Goal: Transaction & Acquisition: Subscribe to service/newsletter

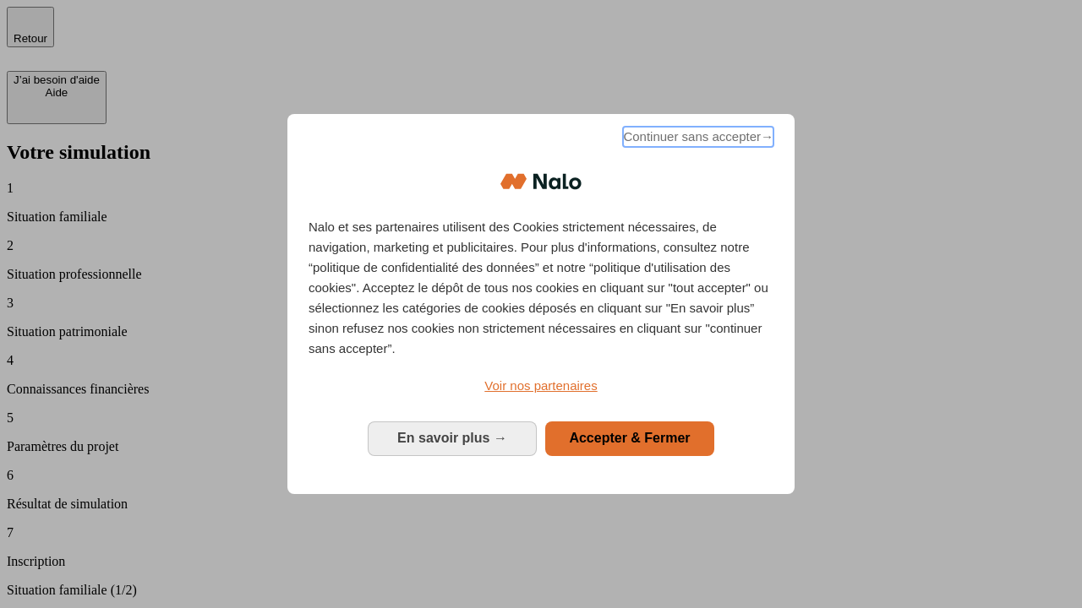
click at [696, 139] on span "Continuer sans accepter →" at bounding box center [698, 137] width 150 height 20
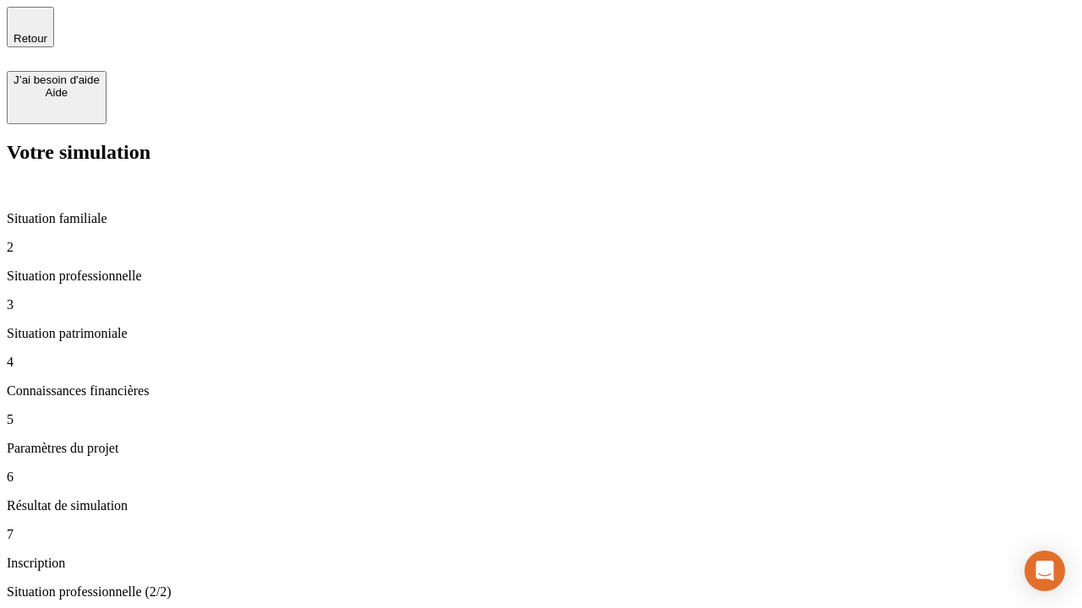
type input "30 000"
type input "0"
type input "1 000"
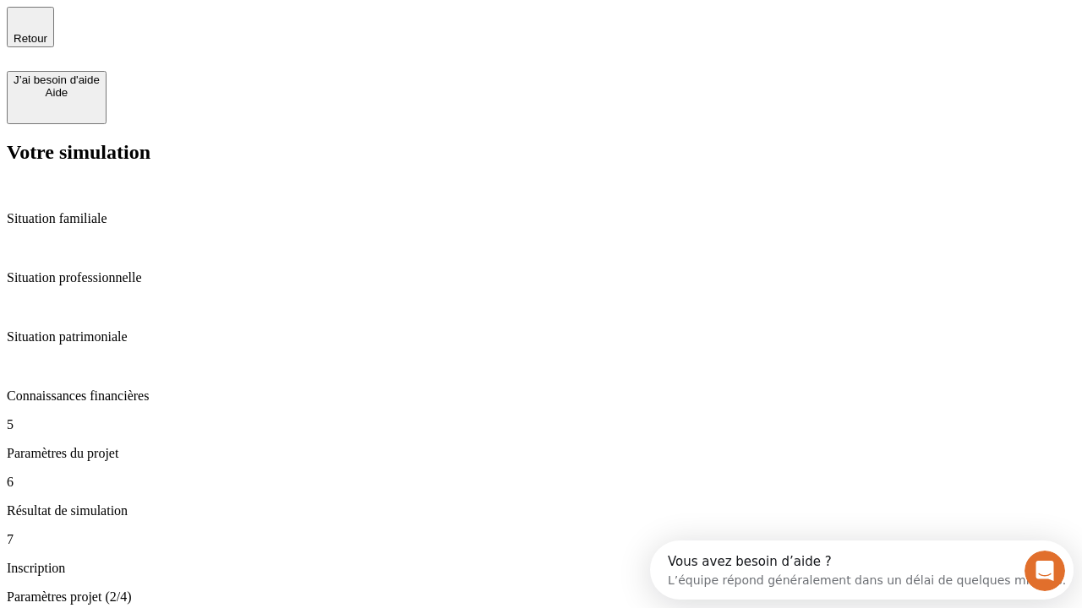
type input "40"
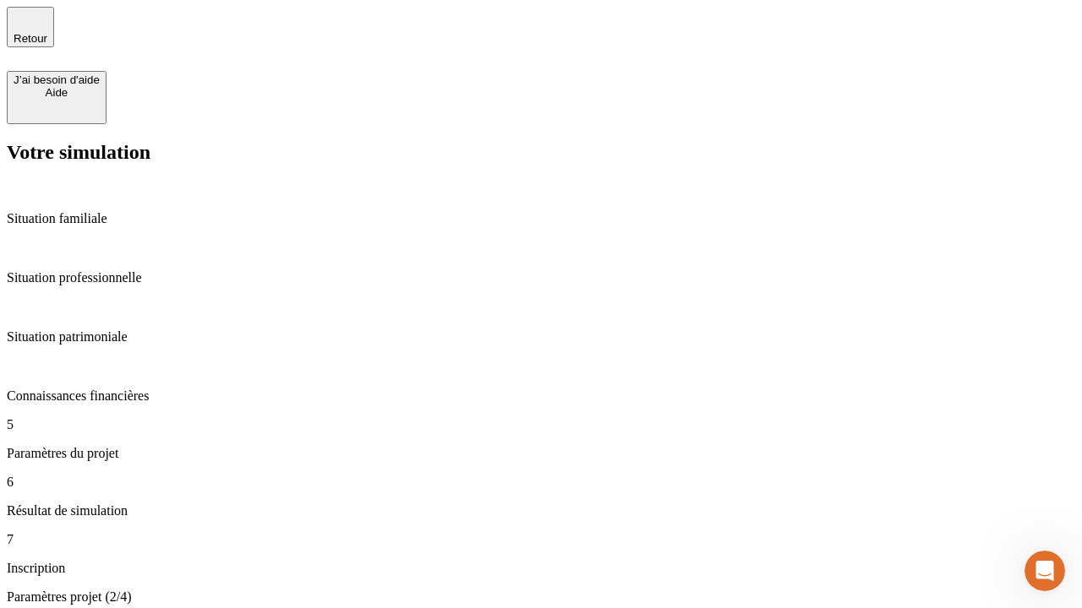
type input "200 000"
type input "640"
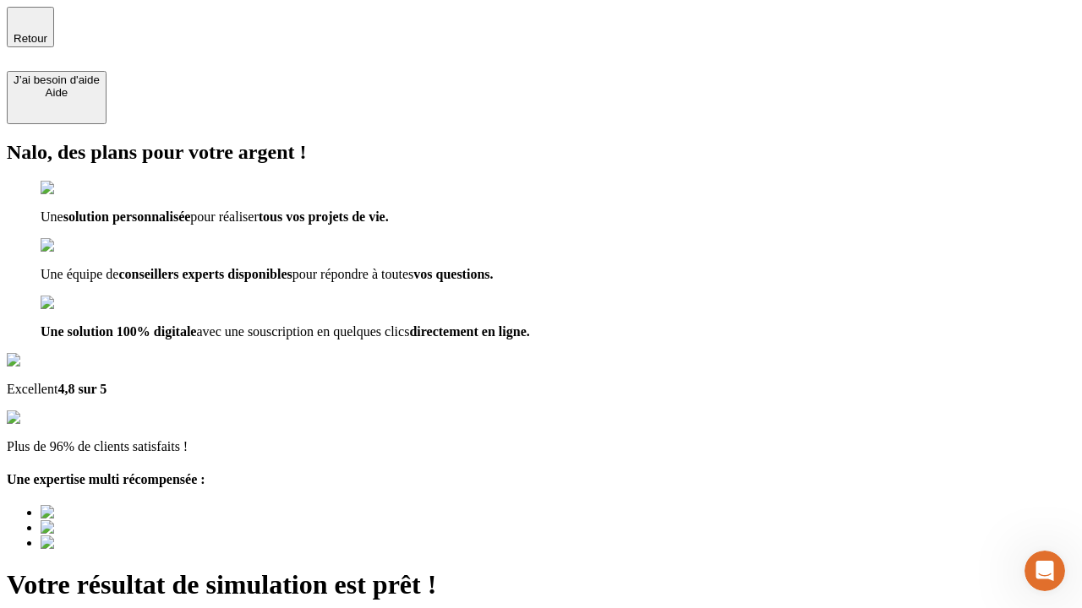
type input "[EMAIL_ADDRESS][DOMAIN_NAME]"
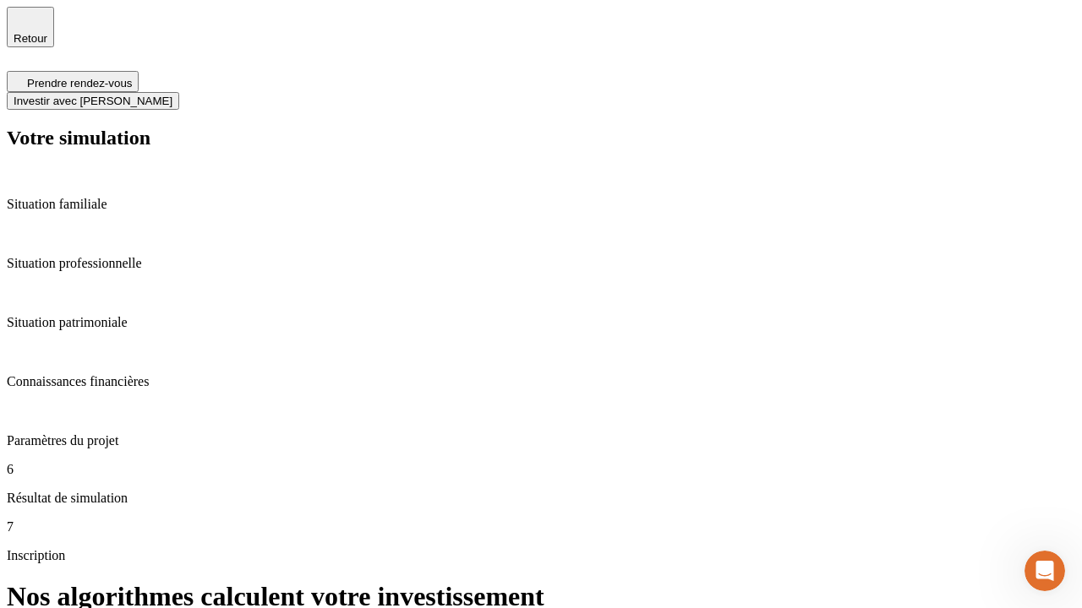
scroll to position [7, 0]
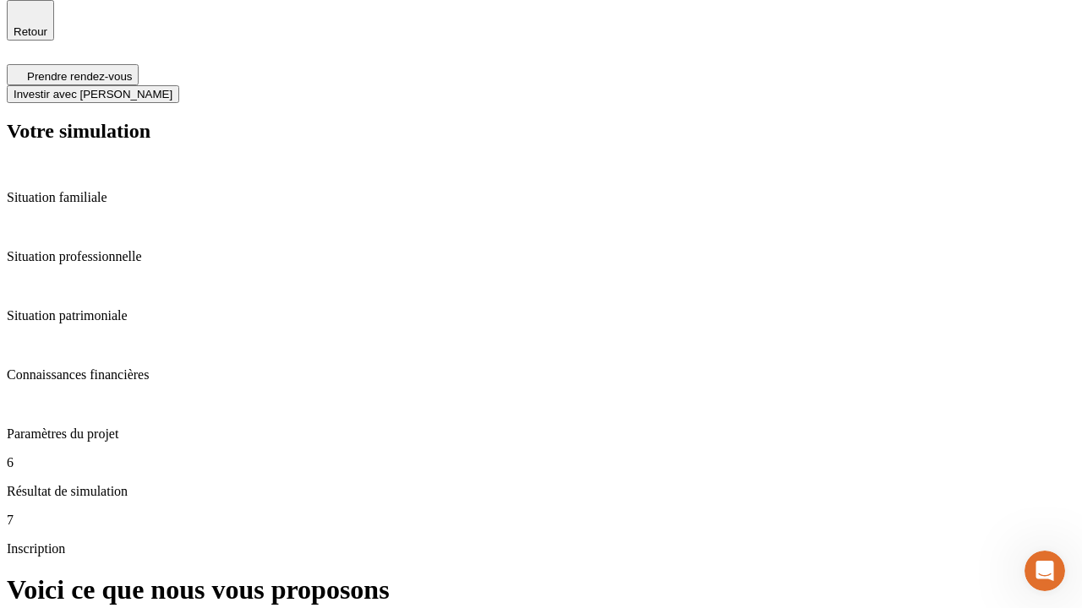
click at [172, 88] on span "Investir avec [PERSON_NAME]" at bounding box center [93, 94] width 159 height 13
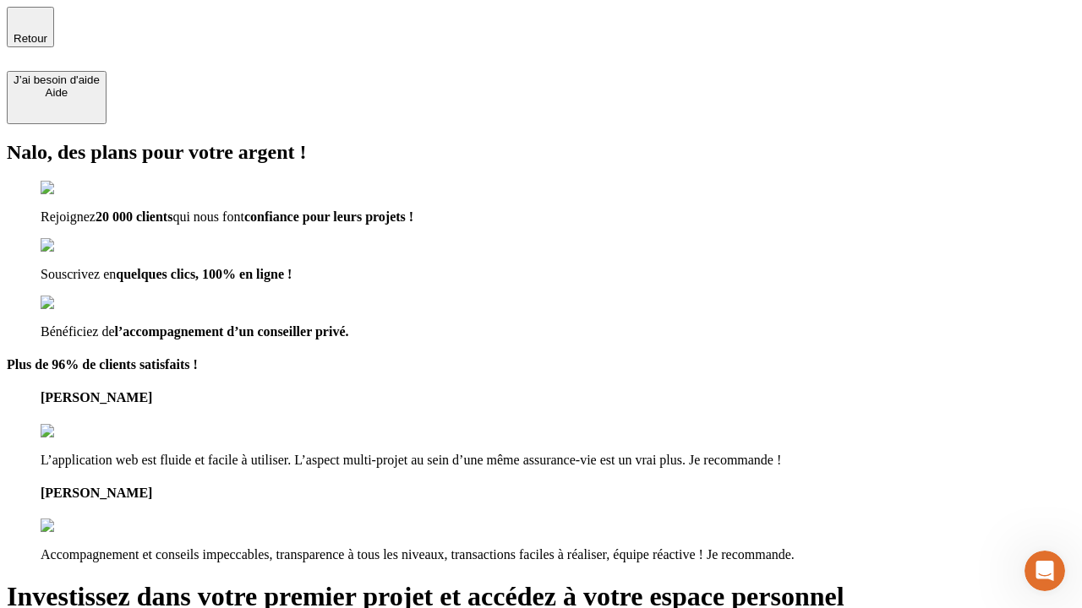
type input "[EMAIL_ADDRESS][DOMAIN_NAME]"
